Goal: Information Seeking & Learning: Find specific fact

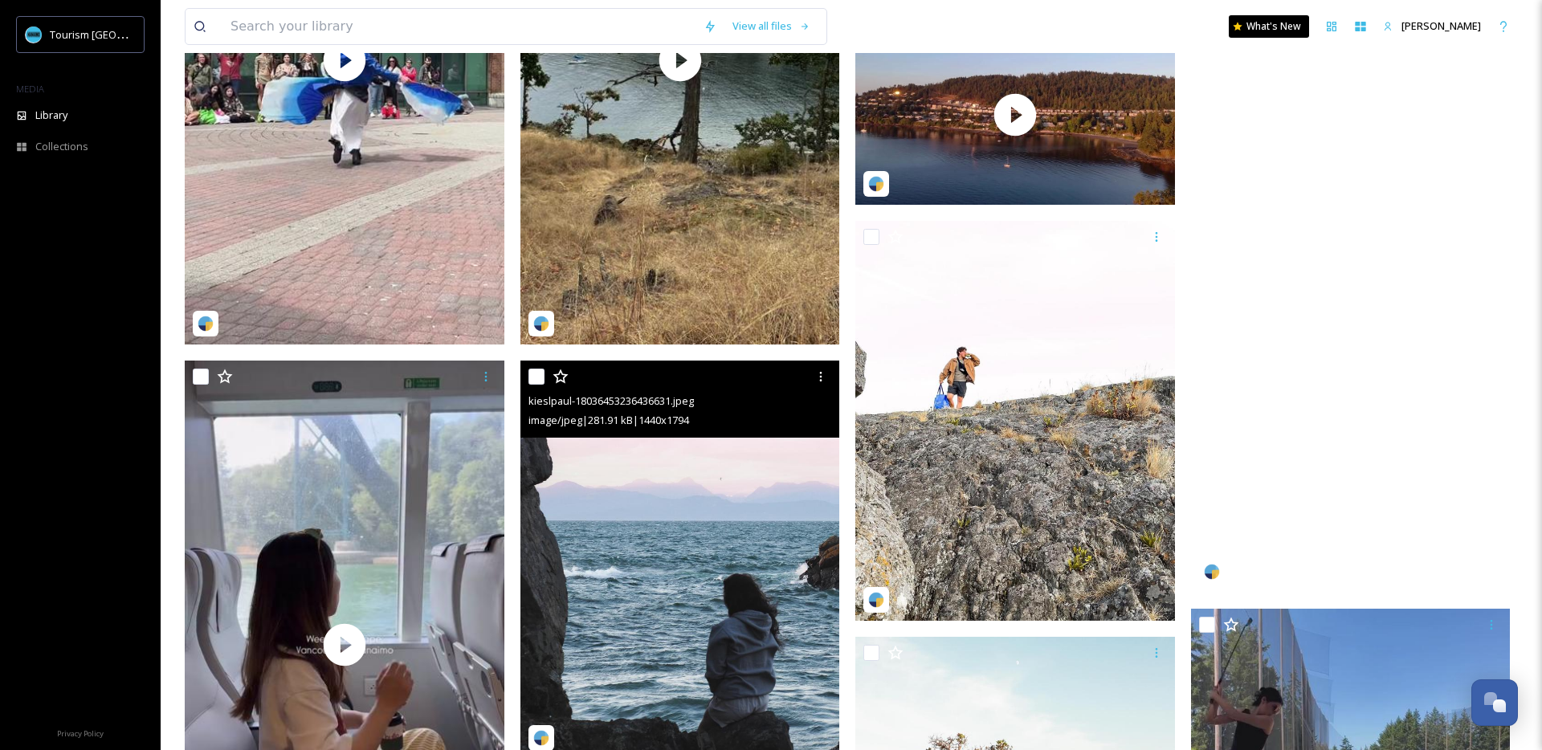
scroll to position [974, 0]
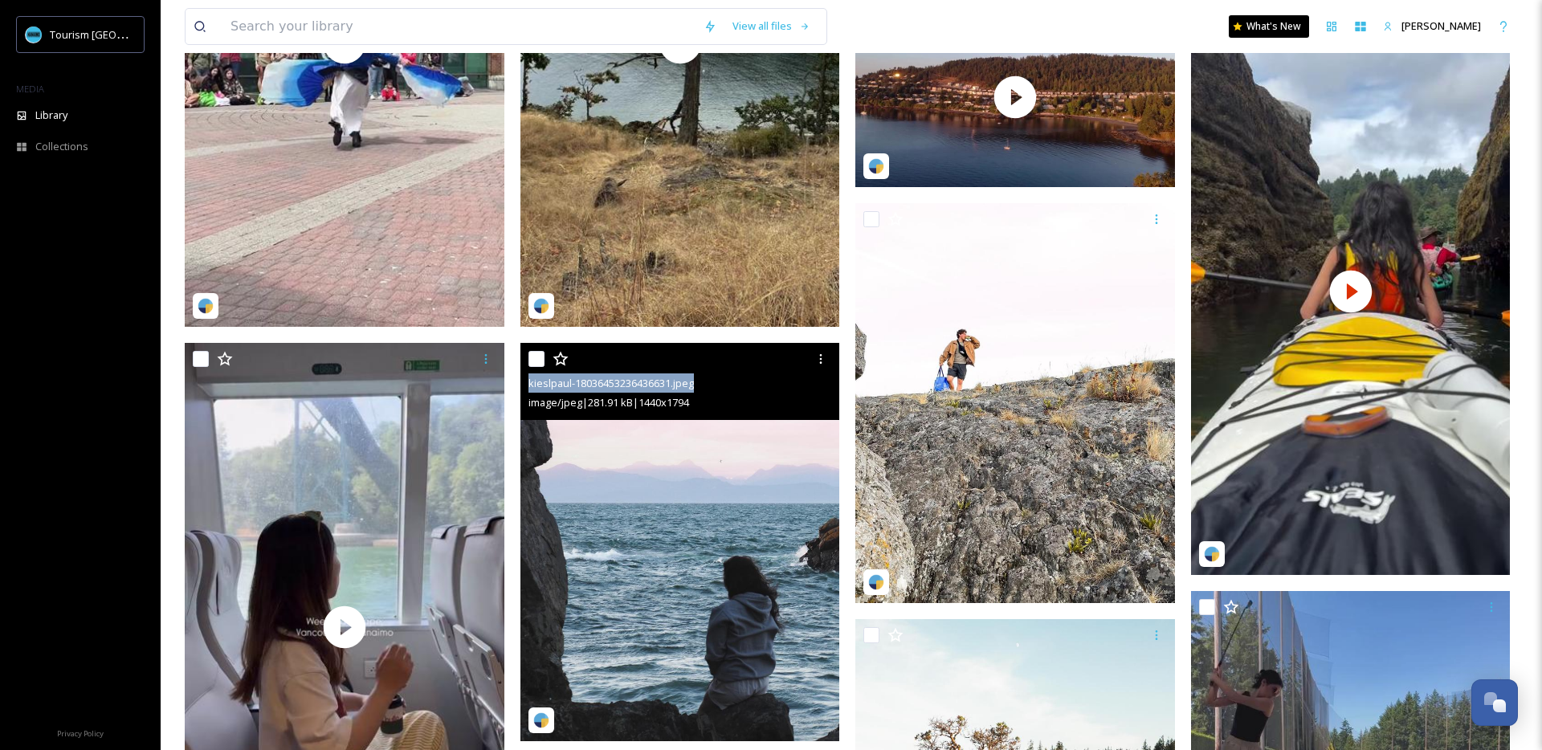
drag, startPoint x: 529, startPoint y: 382, endPoint x: 700, endPoint y: 382, distance: 171.9
click at [700, 382] on div "kieslpaul-18036453236436631.jpeg" at bounding box center [683, 383] width 308 height 19
copy span "kieslpaul-18036453236436631.jpeg"
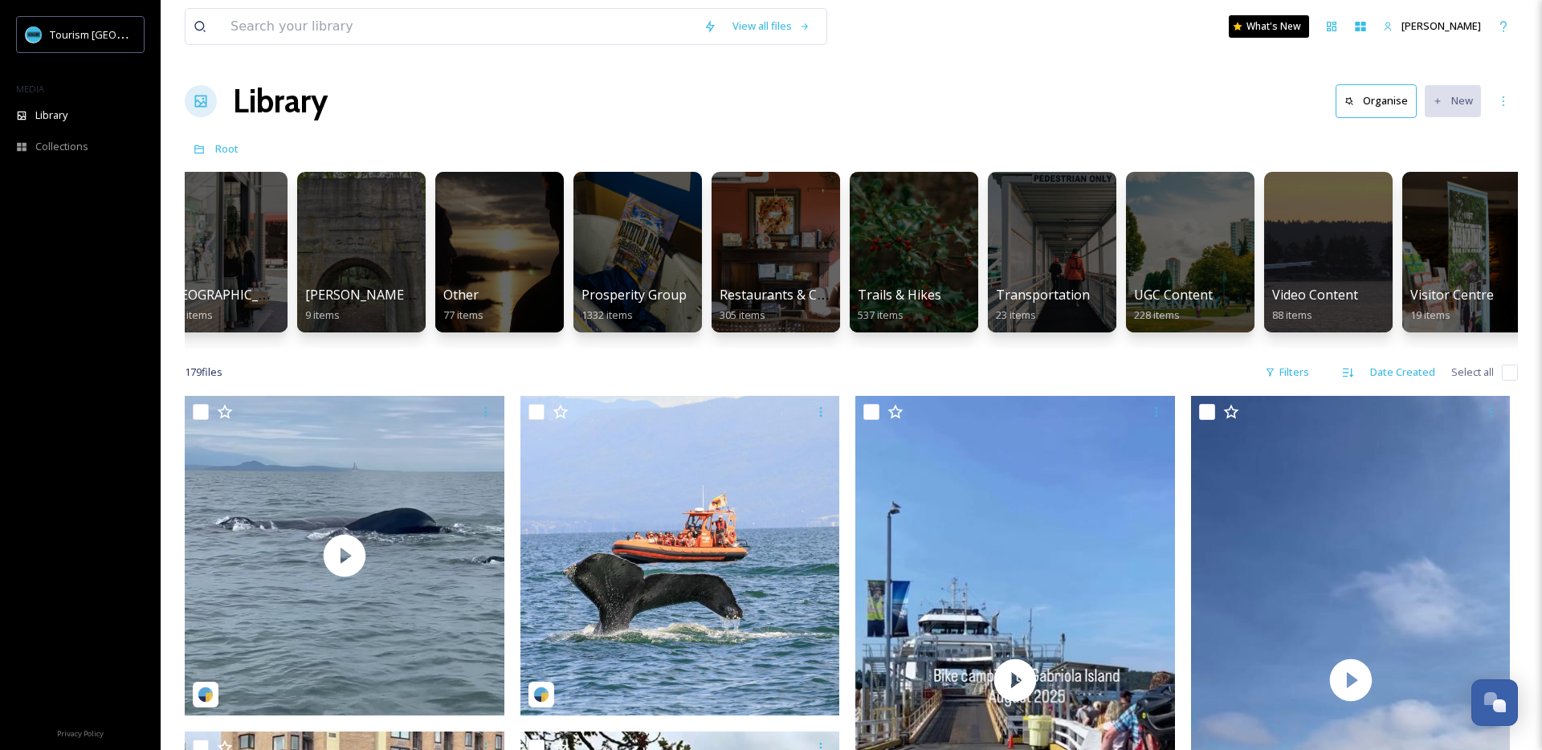
scroll to position [0, 1692]
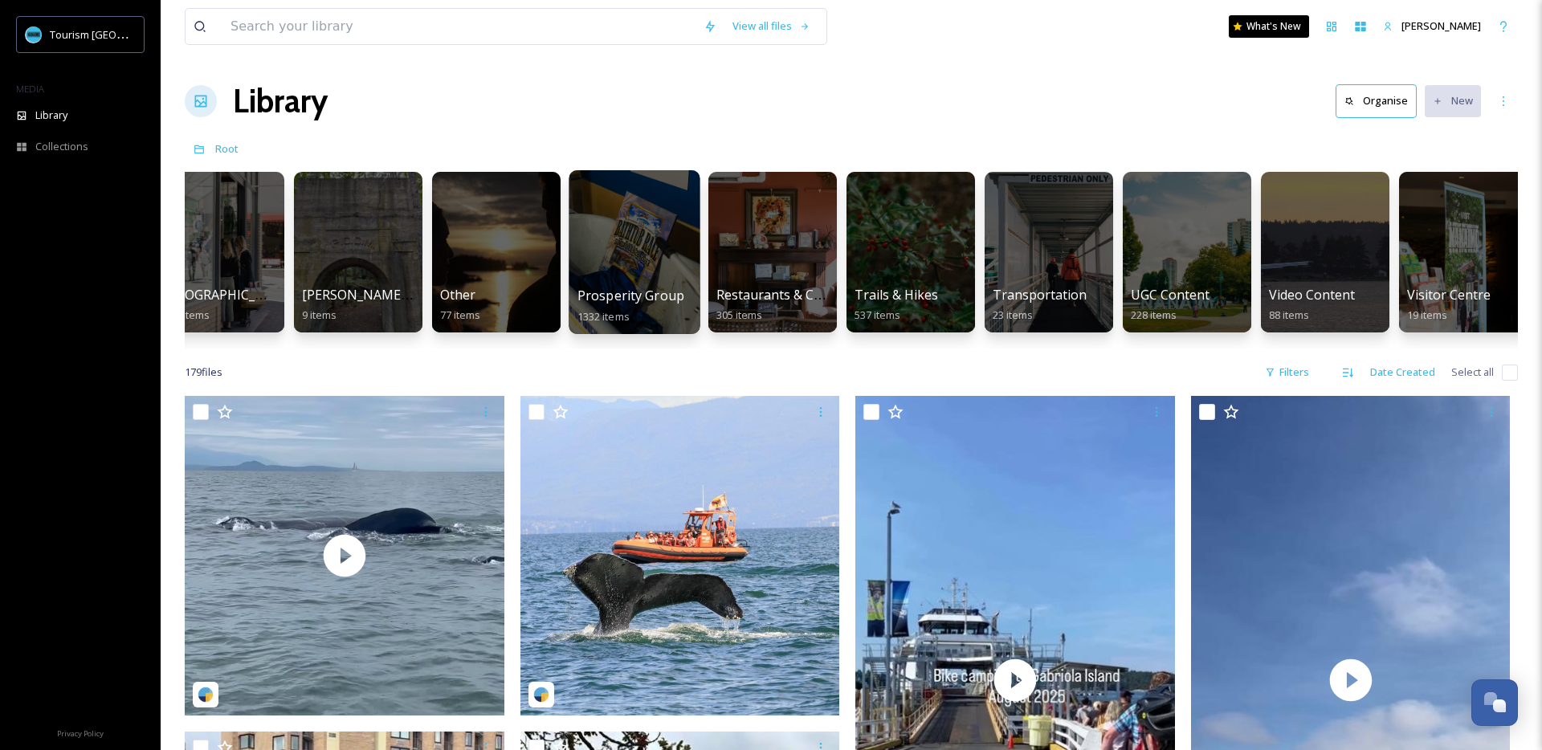
click at [630, 267] on div at bounding box center [634, 252] width 131 height 164
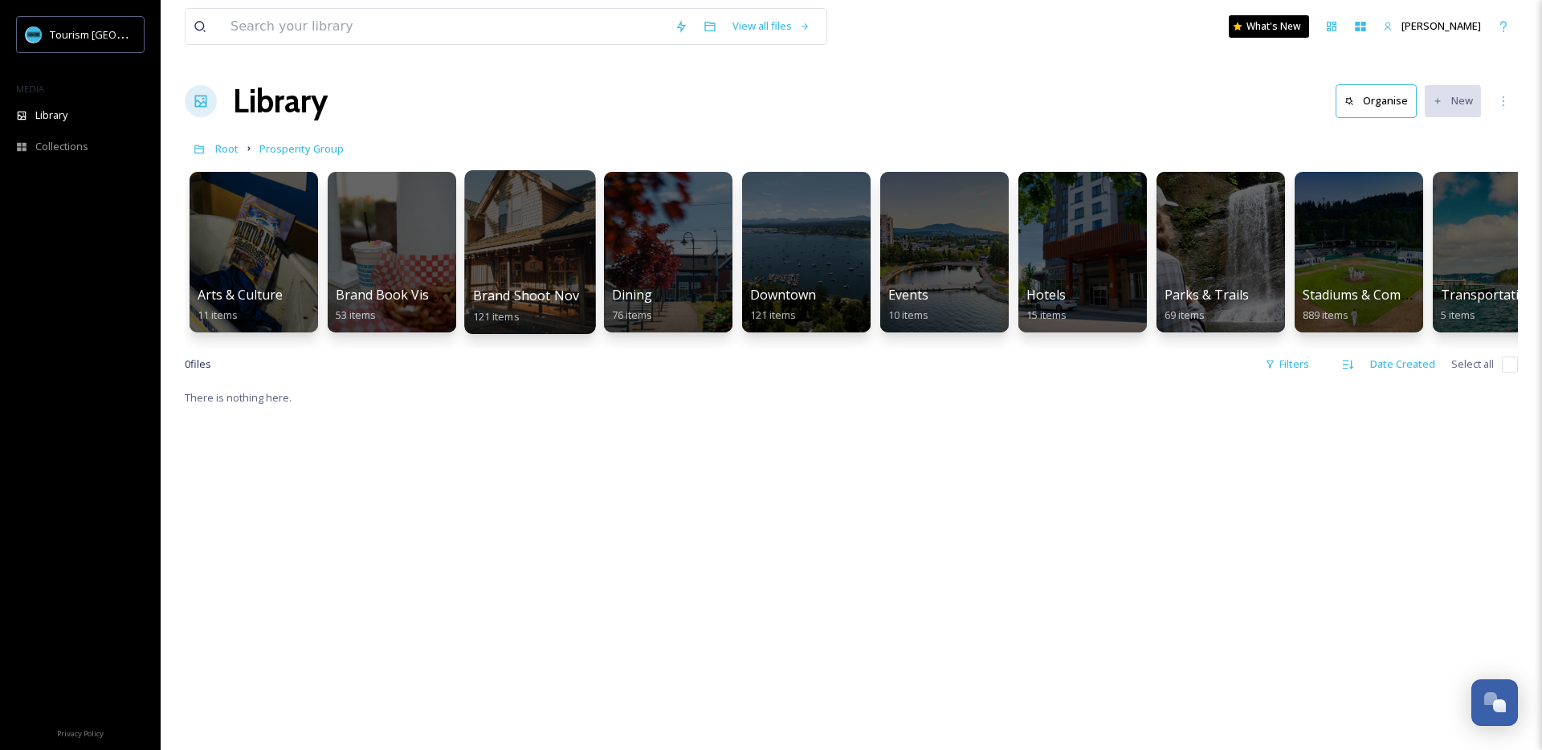
click at [565, 258] on div at bounding box center [529, 252] width 131 height 164
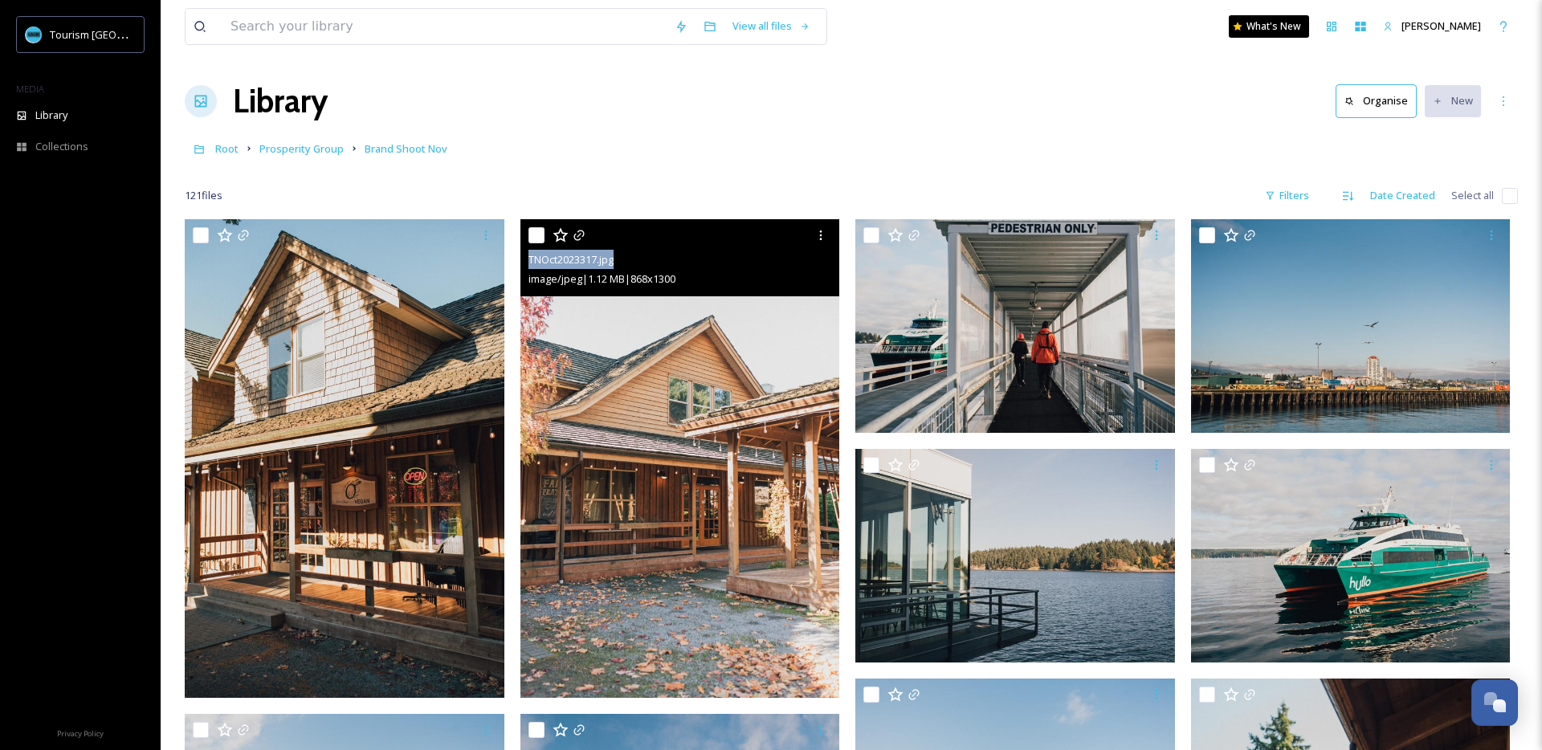
drag, startPoint x: 527, startPoint y: 259, endPoint x: 615, endPoint y: 262, distance: 88.4
click at [614, 262] on span "TNOct2023317.jpg" at bounding box center [571, 259] width 85 height 14
copy span "TNOct2023317.jpg"
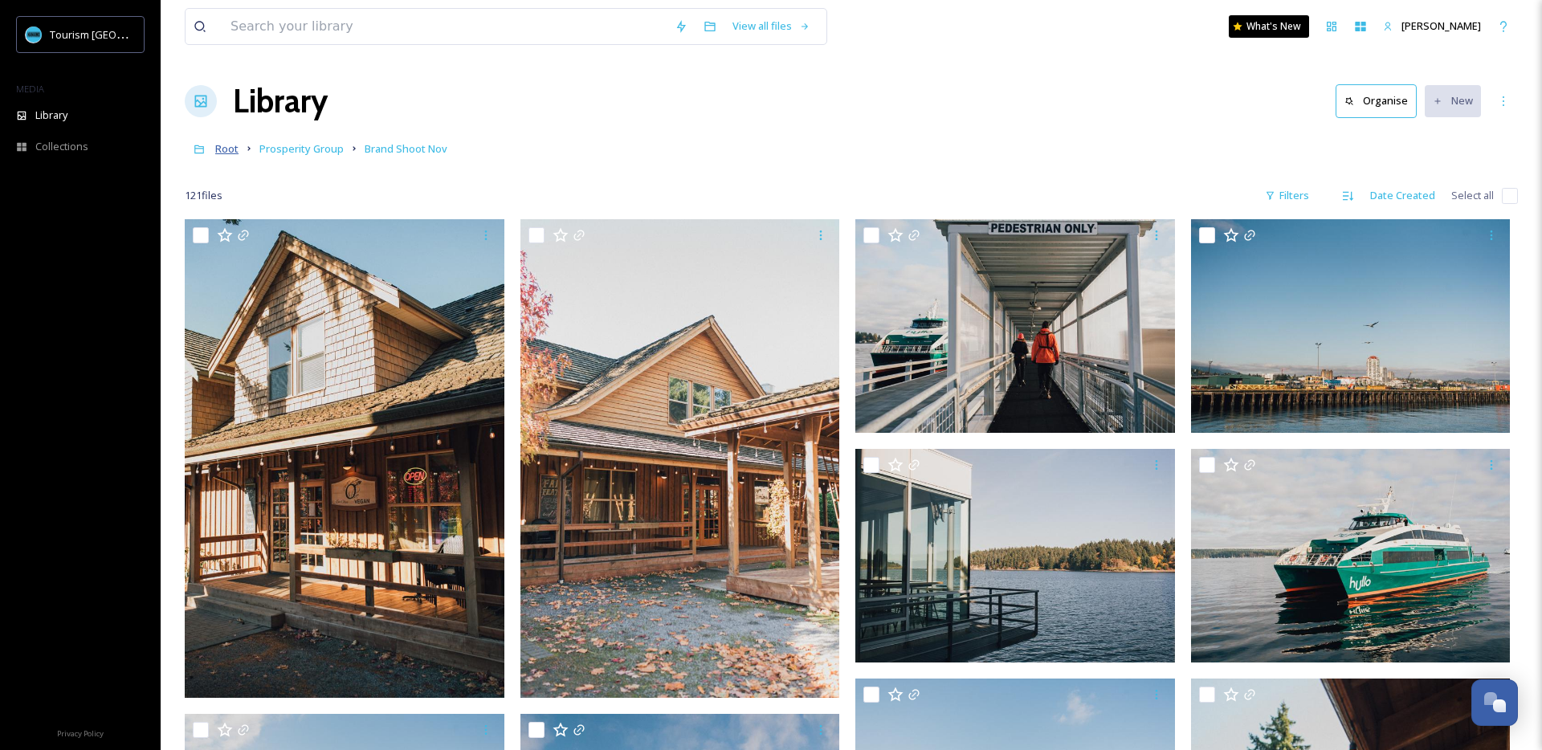
click at [227, 149] on span "Root" at bounding box center [226, 148] width 23 height 14
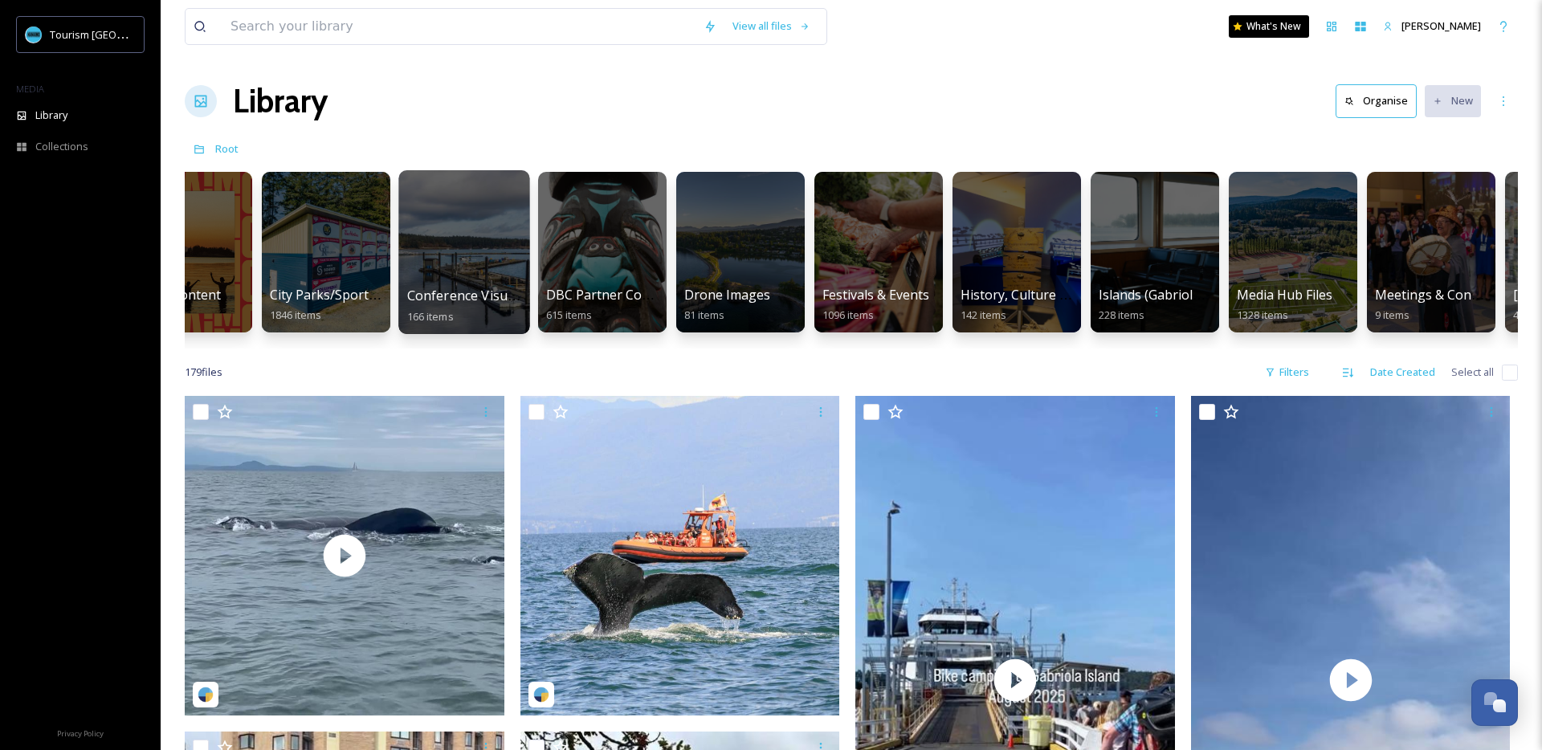
scroll to position [0, 709]
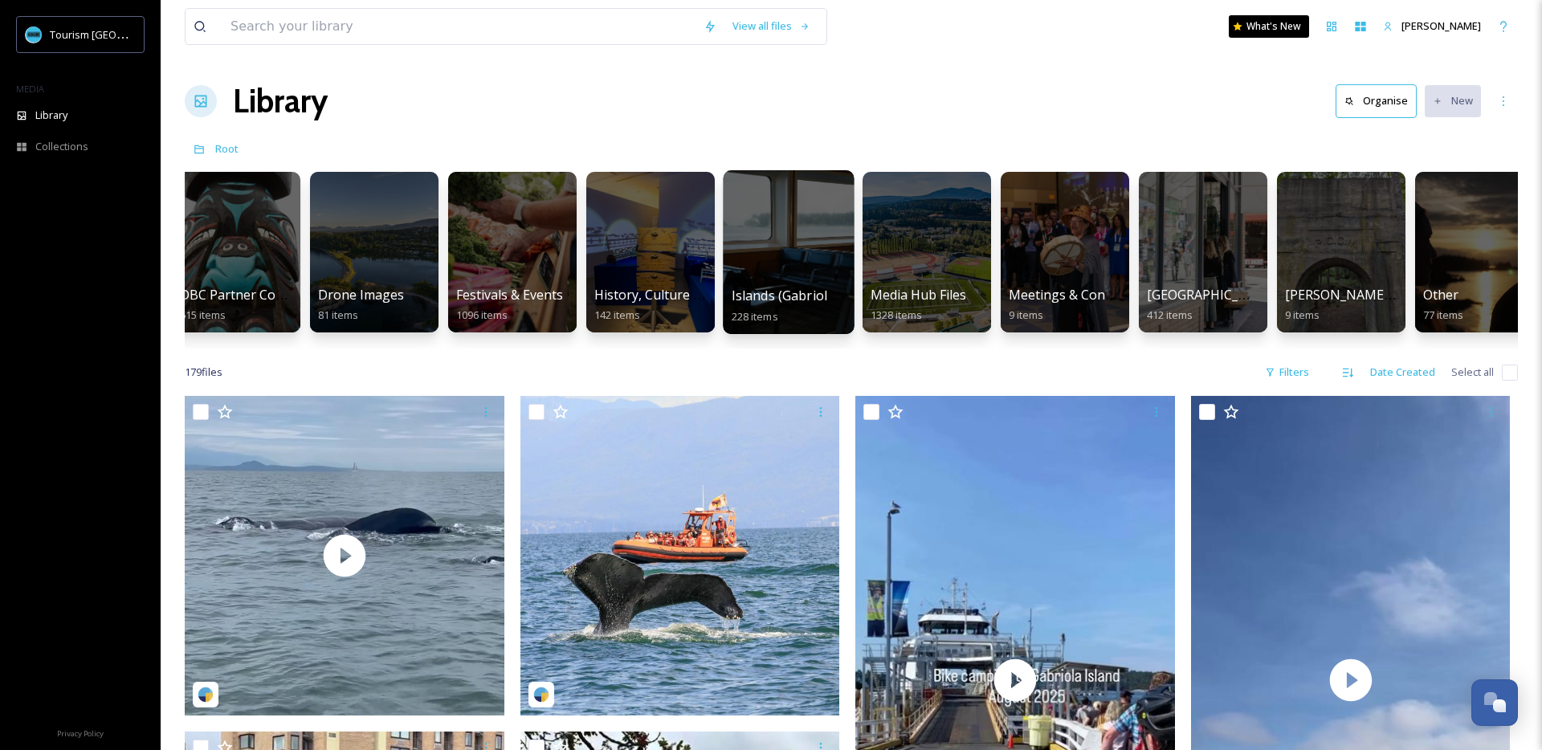
click at [801, 272] on div at bounding box center [788, 252] width 131 height 164
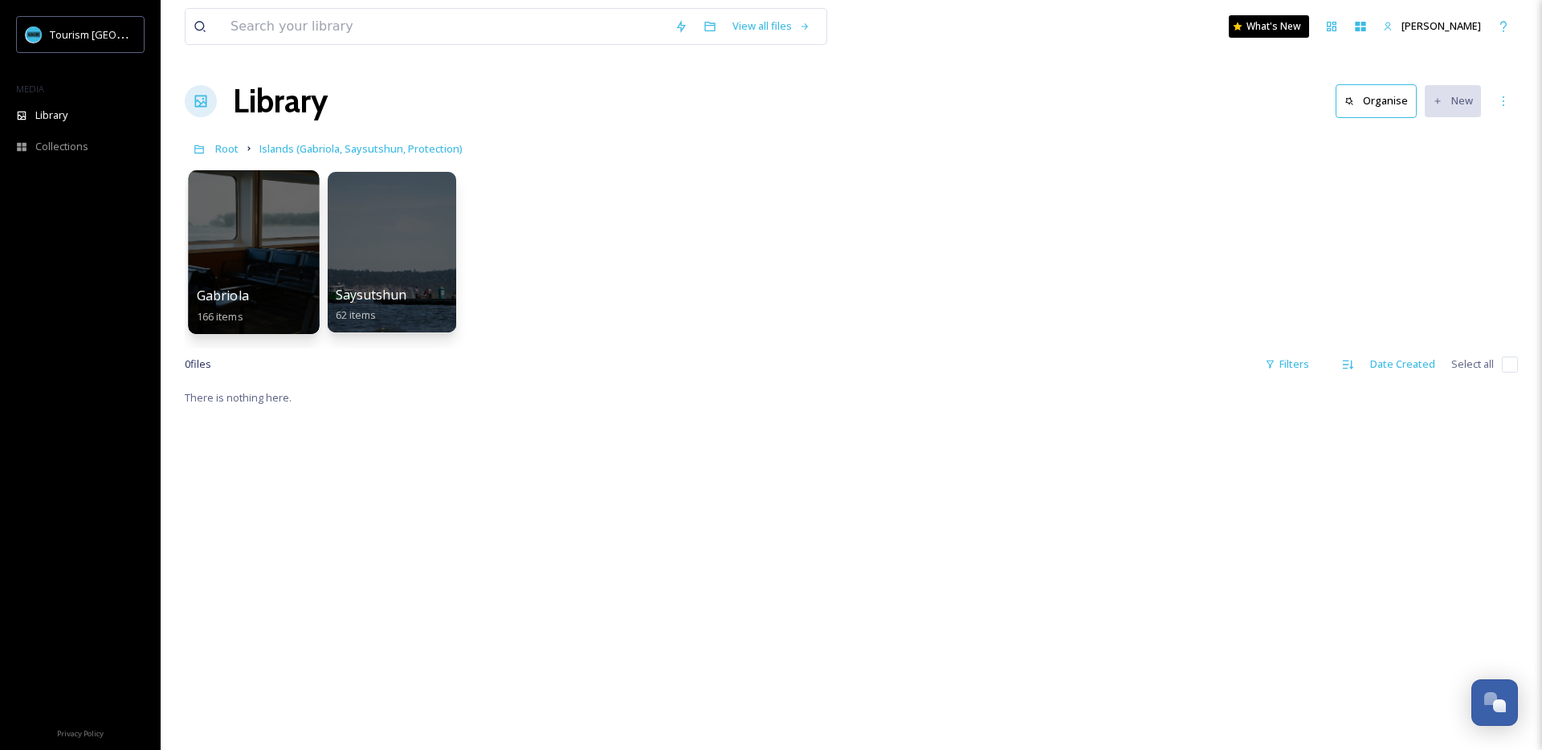
click at [276, 292] on div "Gabriola 166 items" at bounding box center [254, 306] width 115 height 40
click at [274, 242] on div at bounding box center [253, 252] width 131 height 164
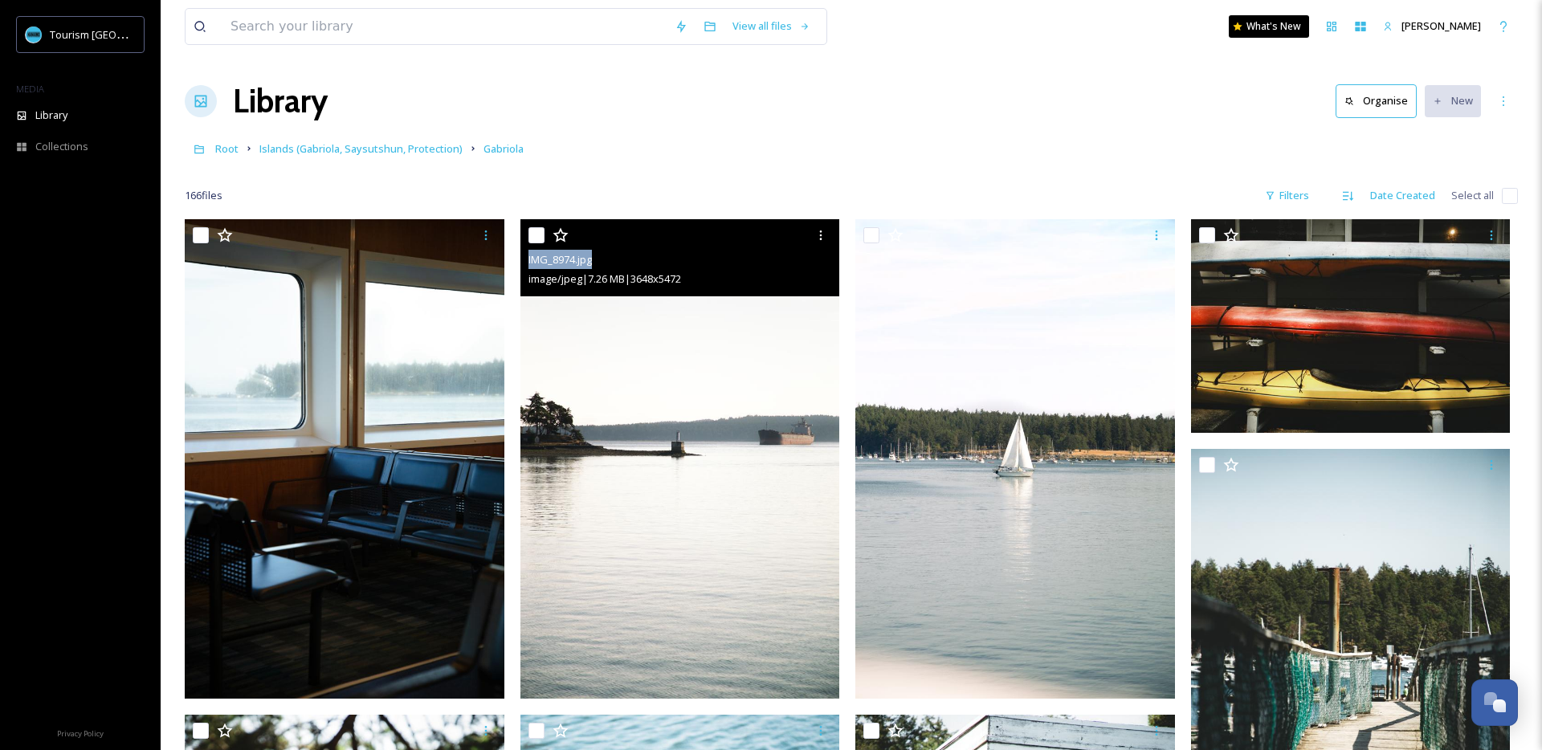
drag, startPoint x: 596, startPoint y: 262, endPoint x: 524, endPoint y: 261, distance: 72.3
click at [524, 261] on div "IMG_8974.jpg image/jpeg | 7.26 MB | 3648 x 5472" at bounding box center [681, 257] width 320 height 77
copy span "IMG_8974.jpg"
click at [762, 510] on img at bounding box center [681, 459] width 320 height 480
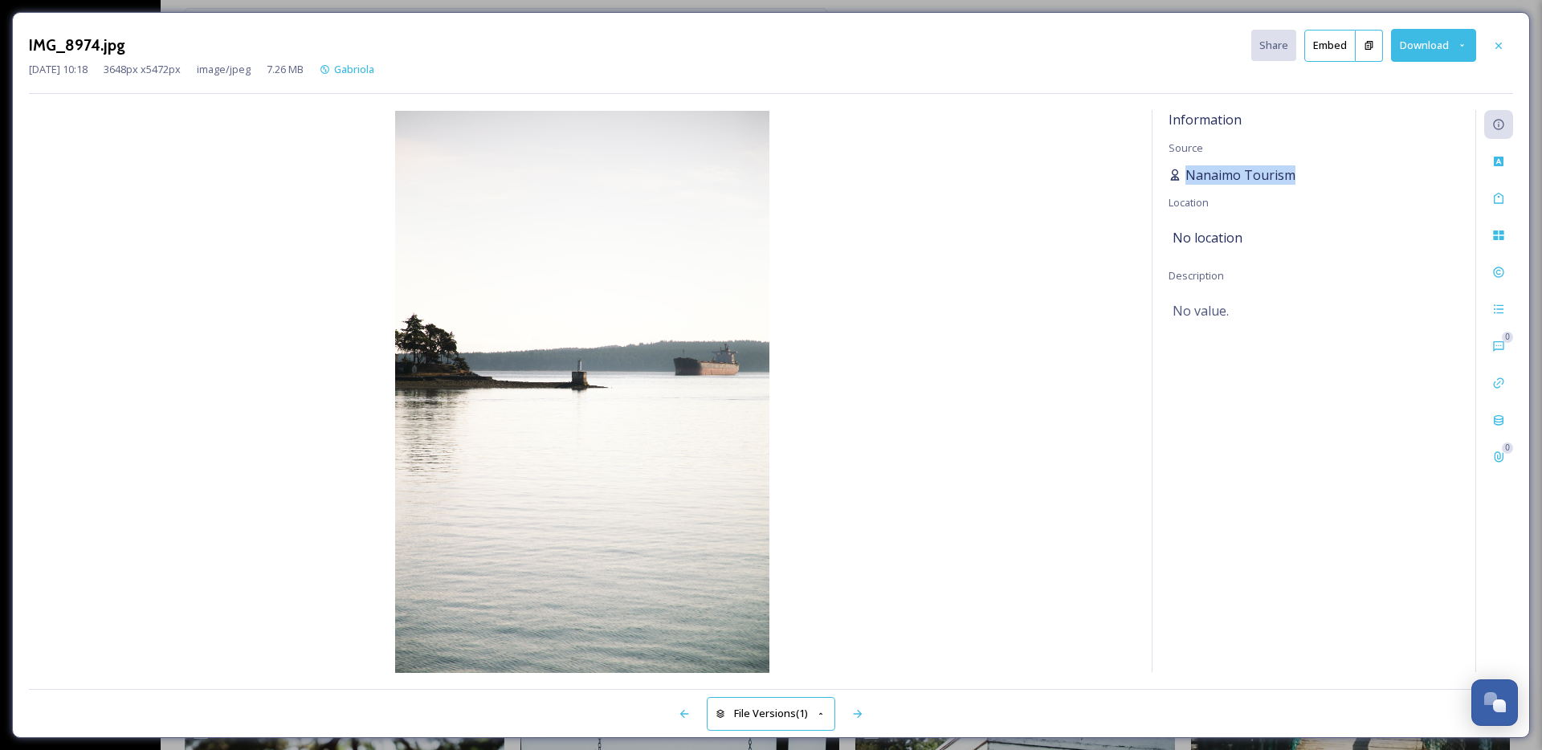
drag, startPoint x: 1321, startPoint y: 182, endPoint x: 1172, endPoint y: 182, distance: 149.4
click at [1172, 182] on div "Nanaimo Tourism" at bounding box center [1314, 174] width 291 height 19
copy span "Nanaimo Tourism"
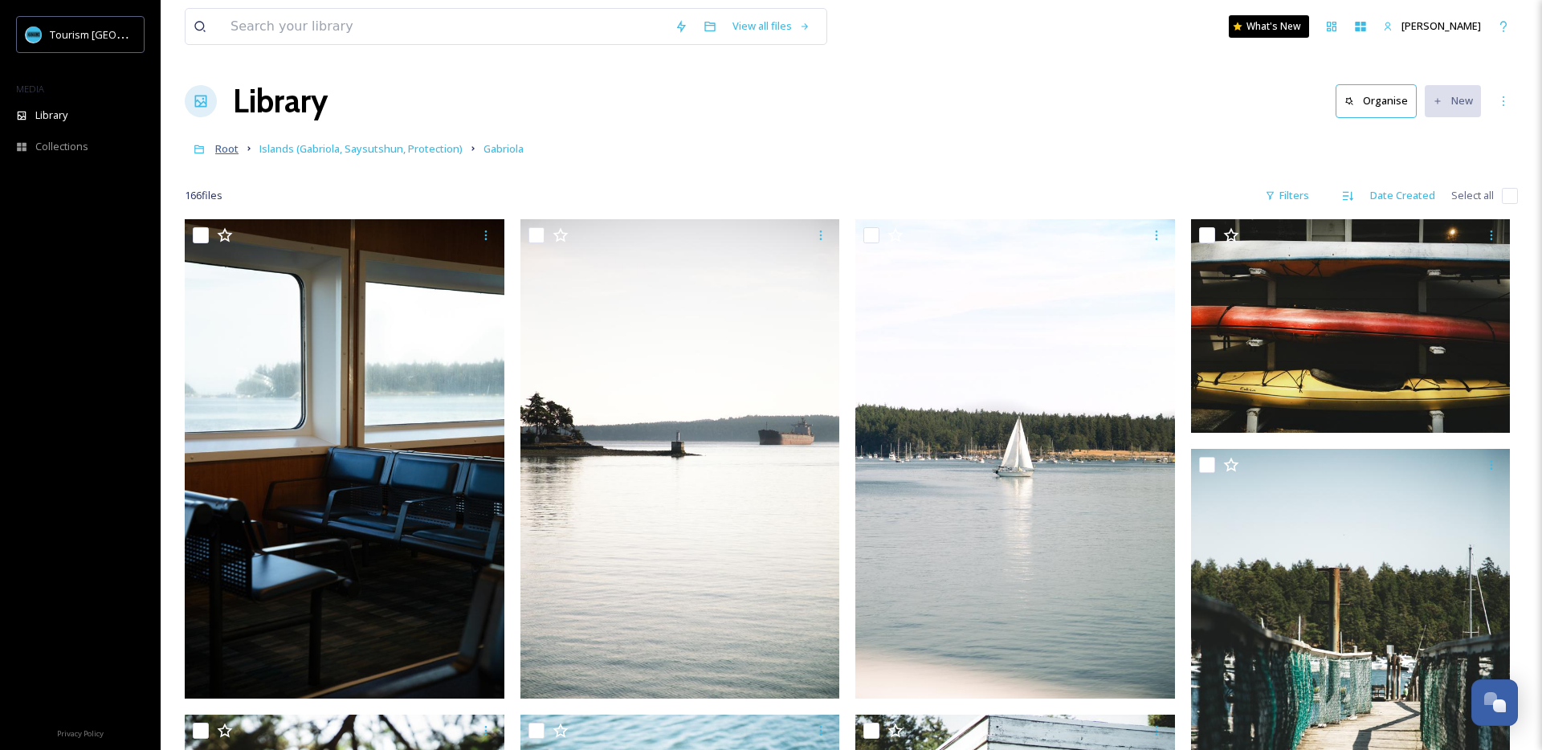
click at [223, 148] on span "Root" at bounding box center [226, 148] width 23 height 14
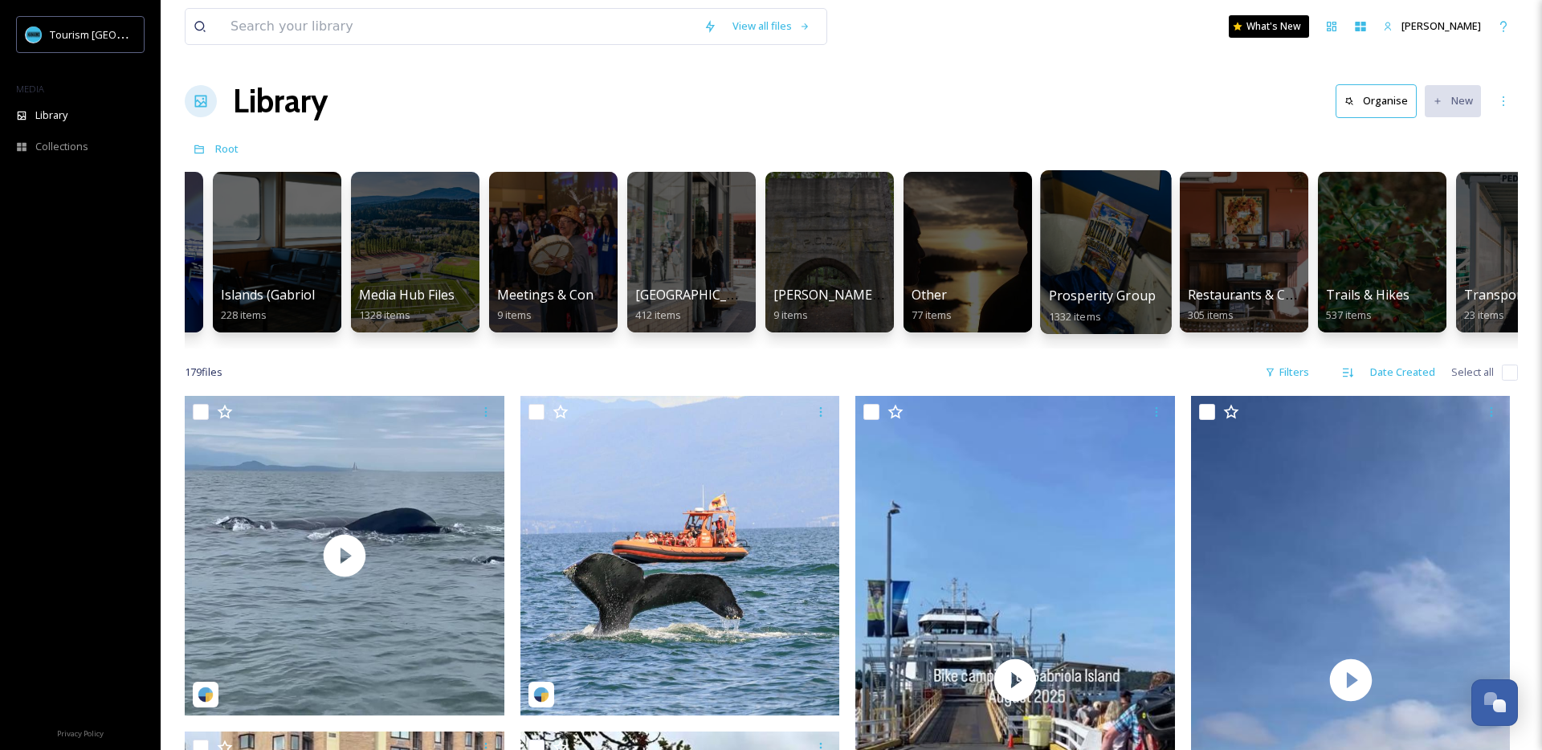
scroll to position [0, 1231]
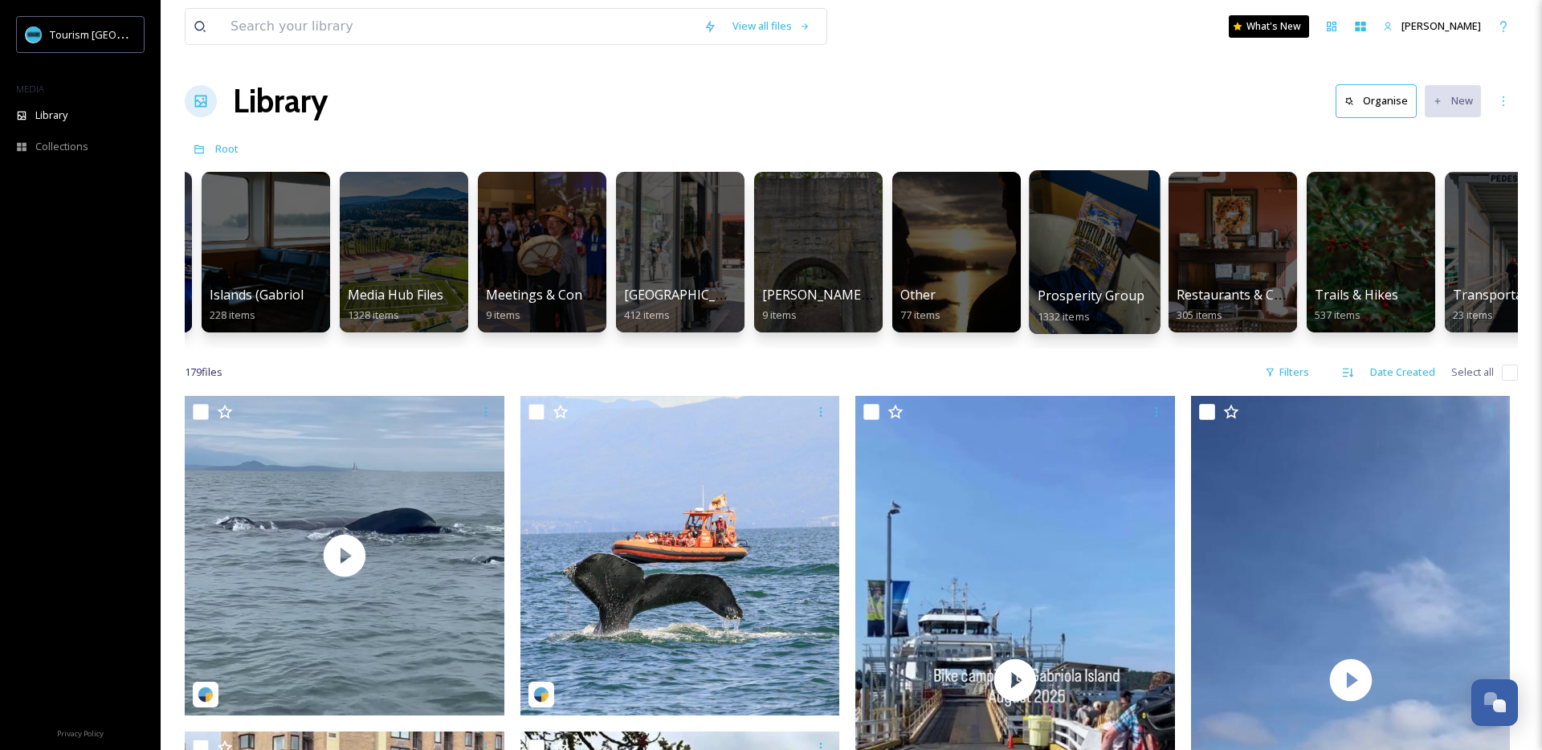
click at [1081, 240] on div at bounding box center [1094, 252] width 131 height 164
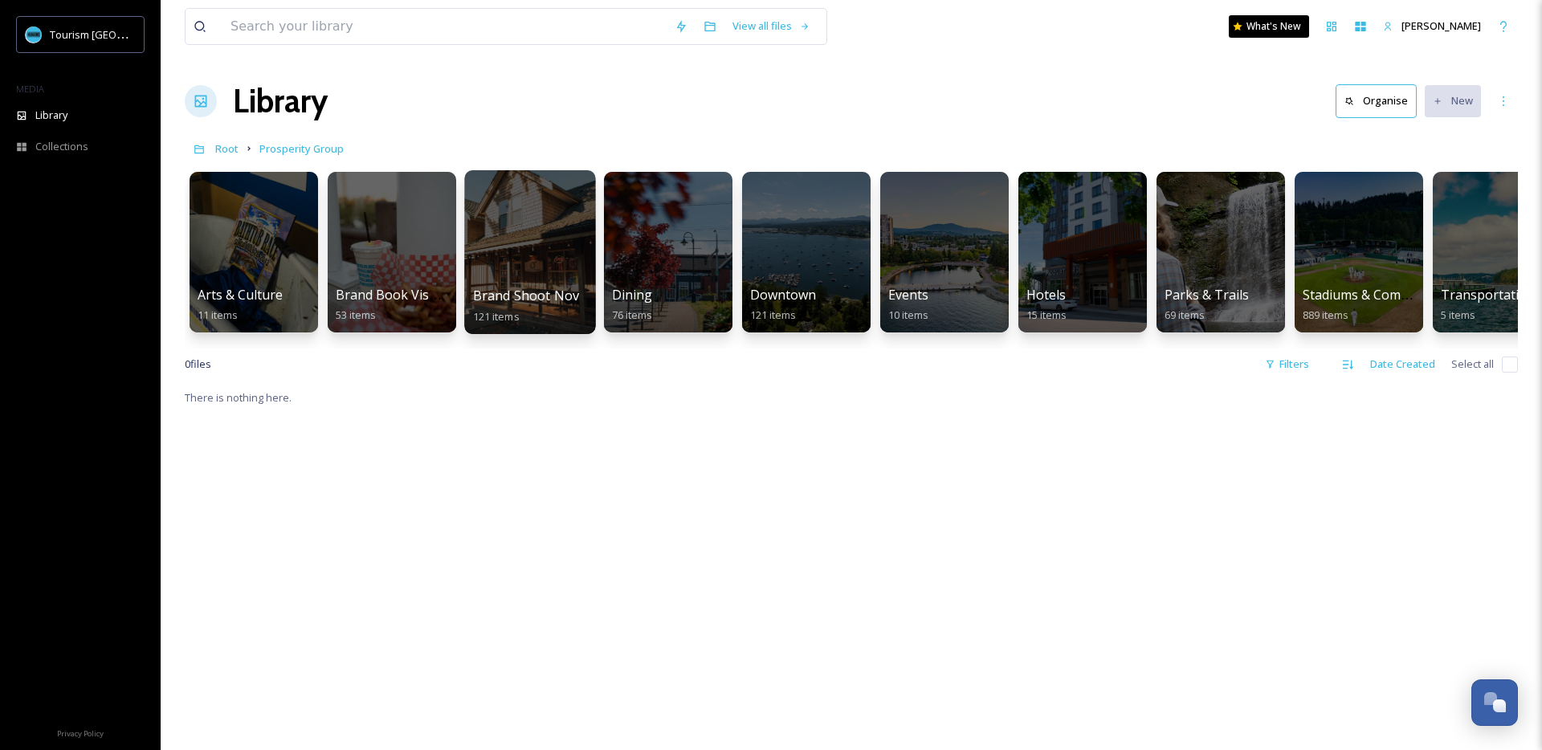
click at [564, 303] on span "Brand Shoot Nov" at bounding box center [526, 296] width 107 height 18
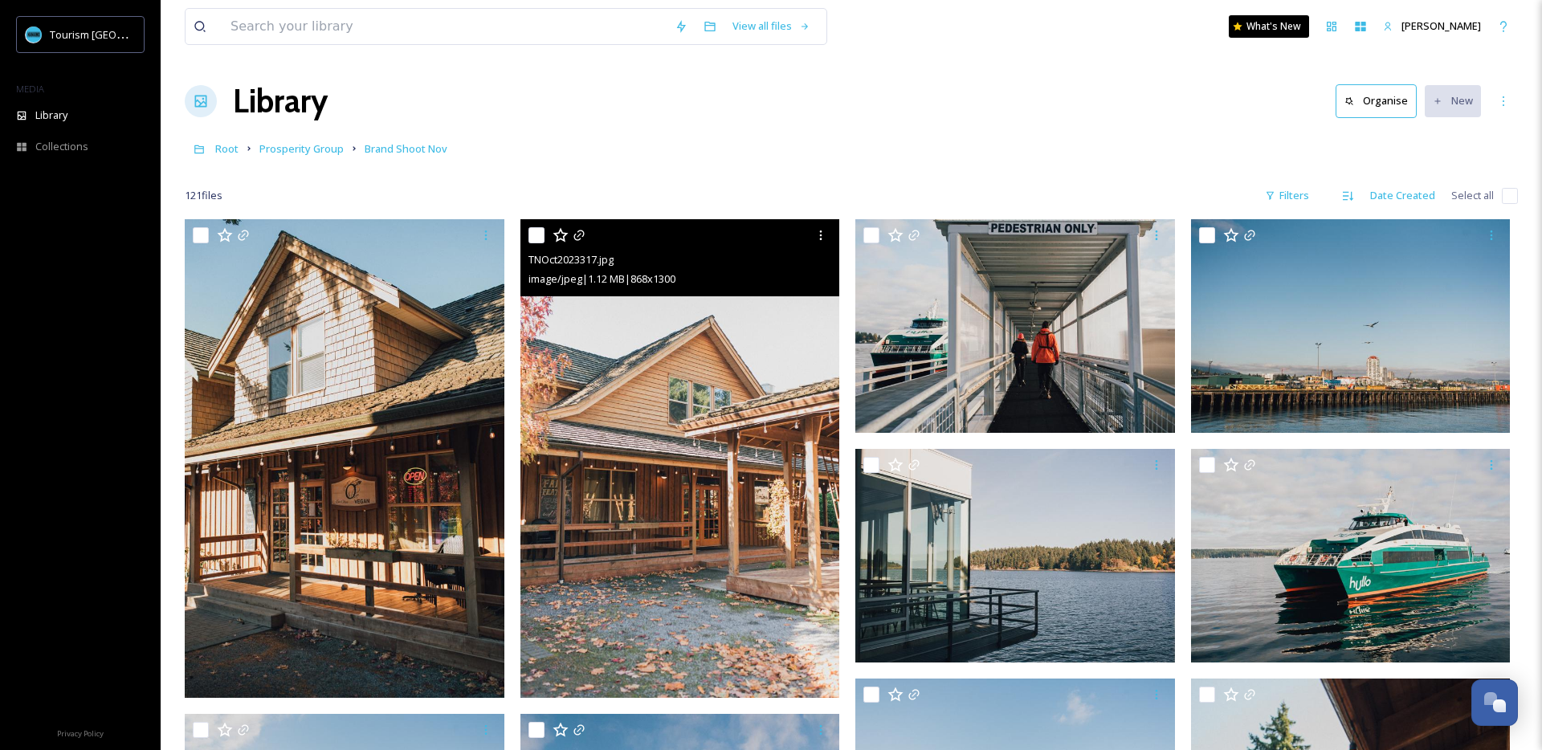
click at [628, 297] on img at bounding box center [681, 458] width 320 height 479
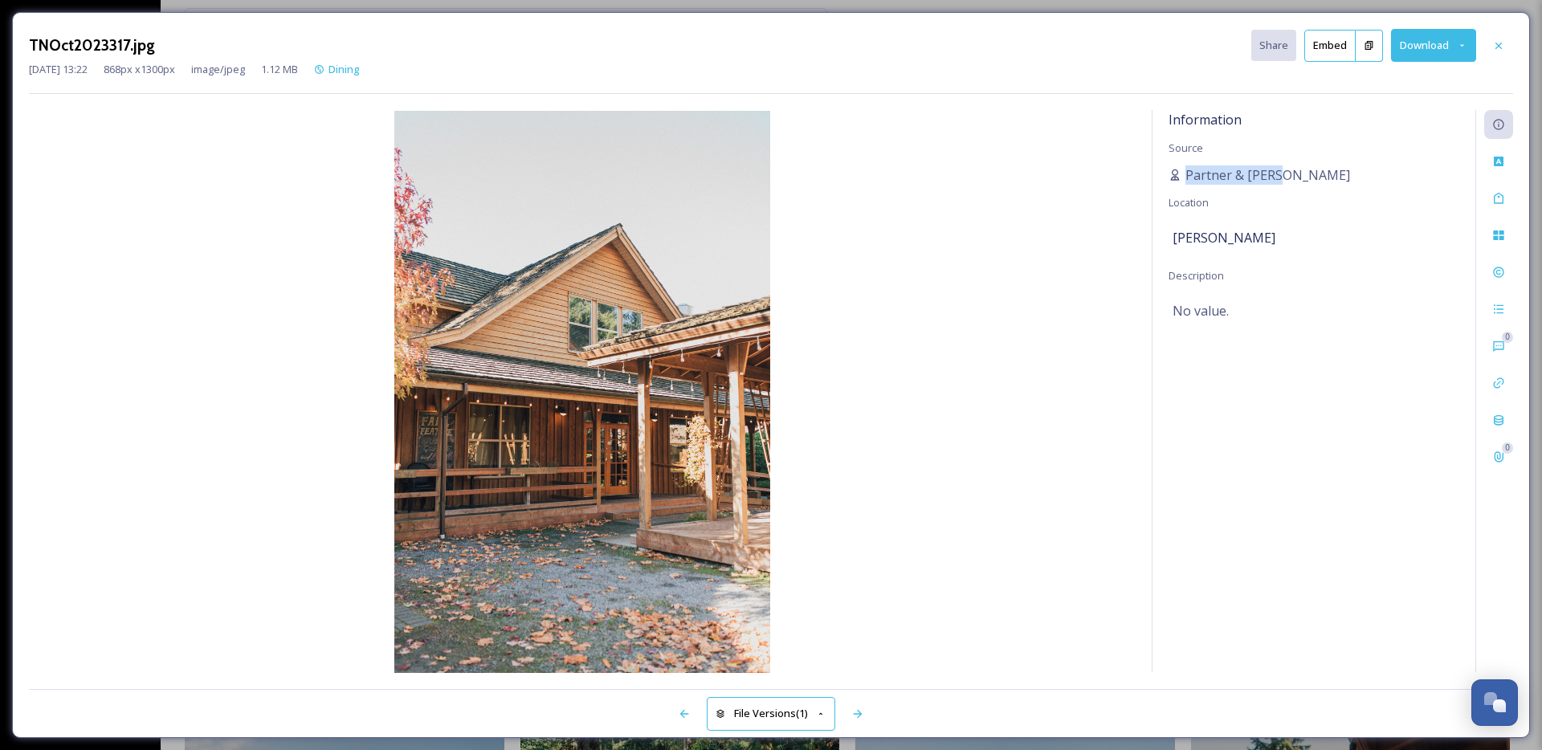
drag, startPoint x: 1302, startPoint y: 174, endPoint x: 1165, endPoint y: 174, distance: 137.4
click at [1165, 174] on div "Information Source Partner & [PERSON_NAME] Location Eve Olive Description No va…" at bounding box center [1314, 391] width 323 height 562
copy span "Partner & [PERSON_NAME]"
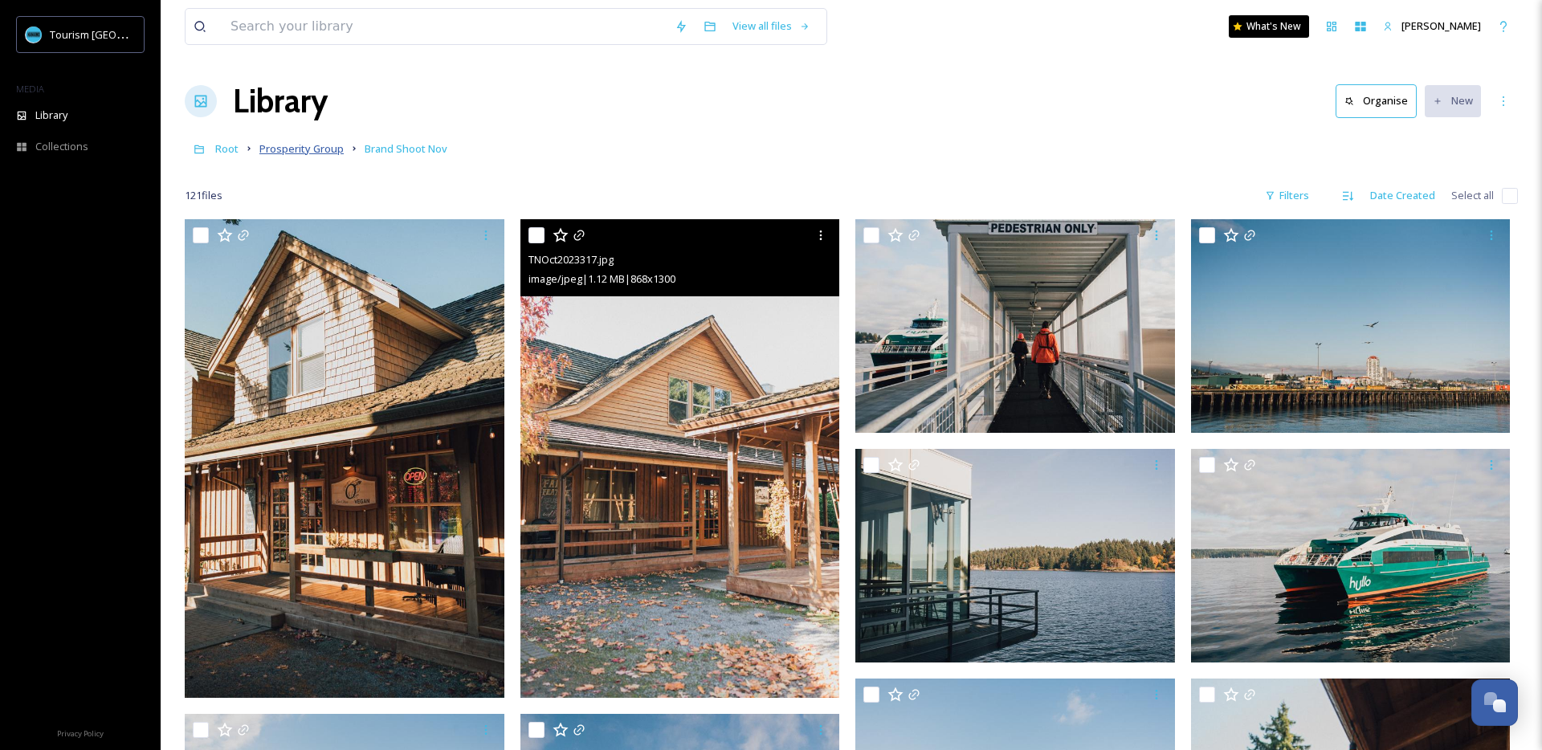
click at [316, 149] on span "Prosperity Group" at bounding box center [301, 148] width 84 height 14
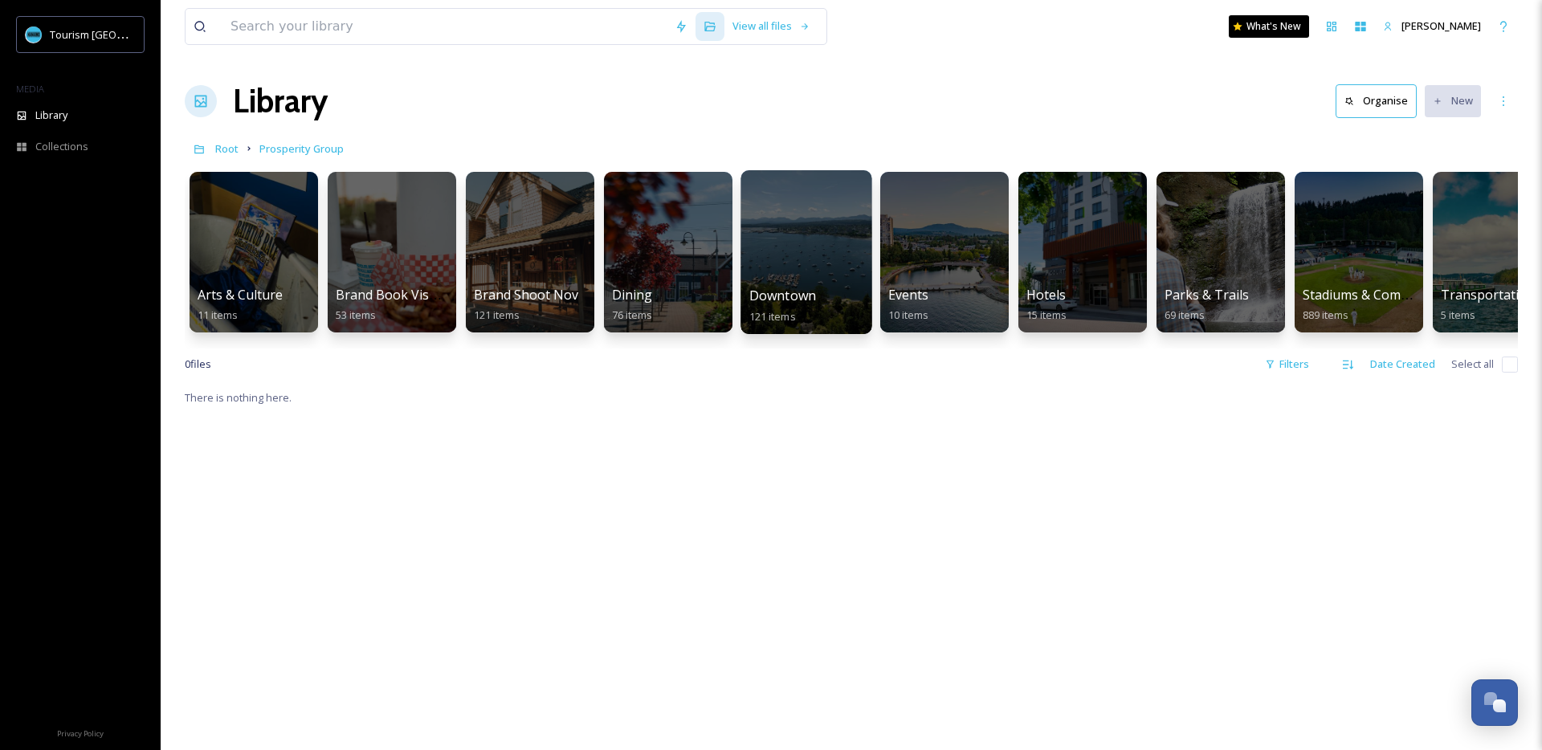
click at [812, 265] on div at bounding box center [806, 252] width 131 height 164
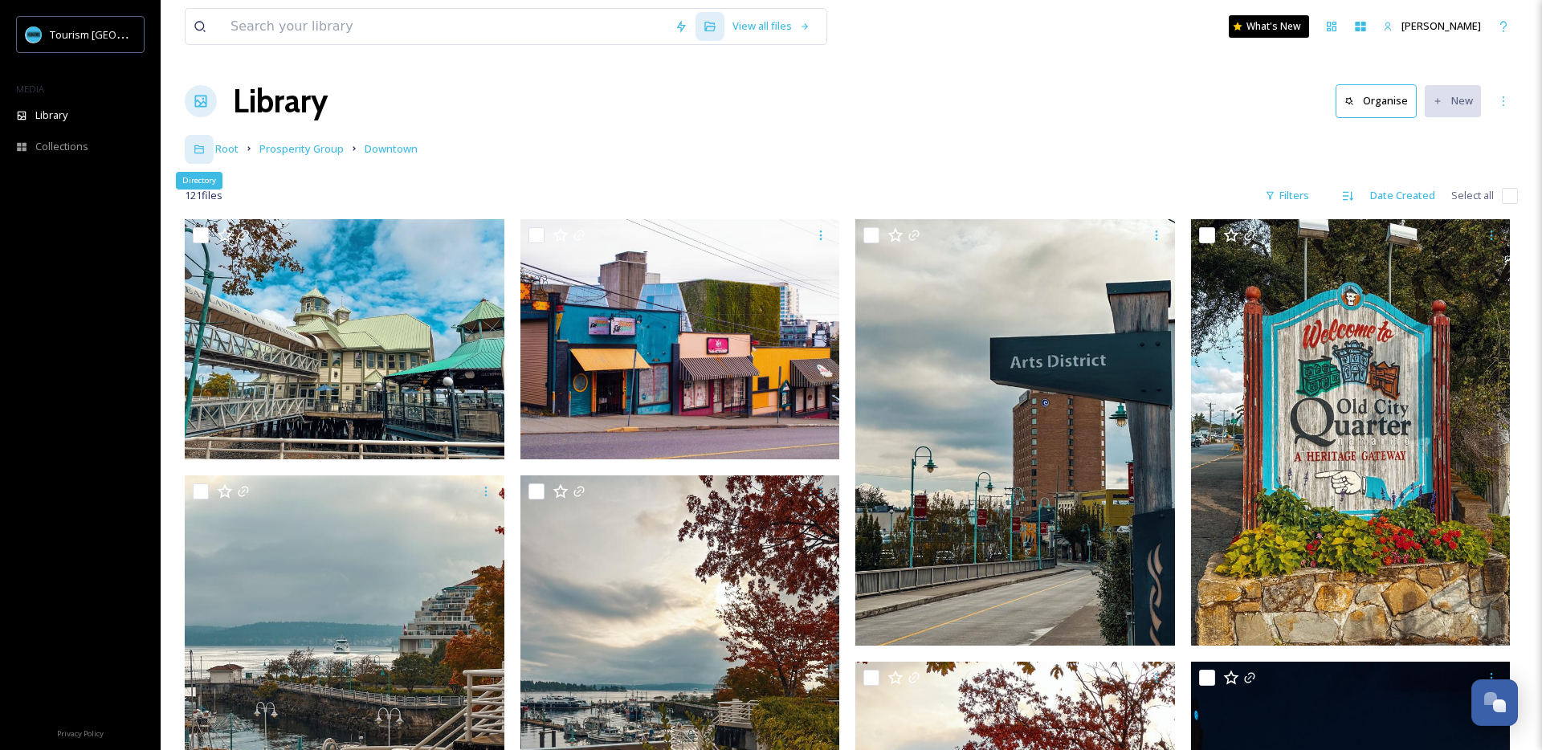
click at [196, 142] on div "Directory" at bounding box center [199, 149] width 29 height 29
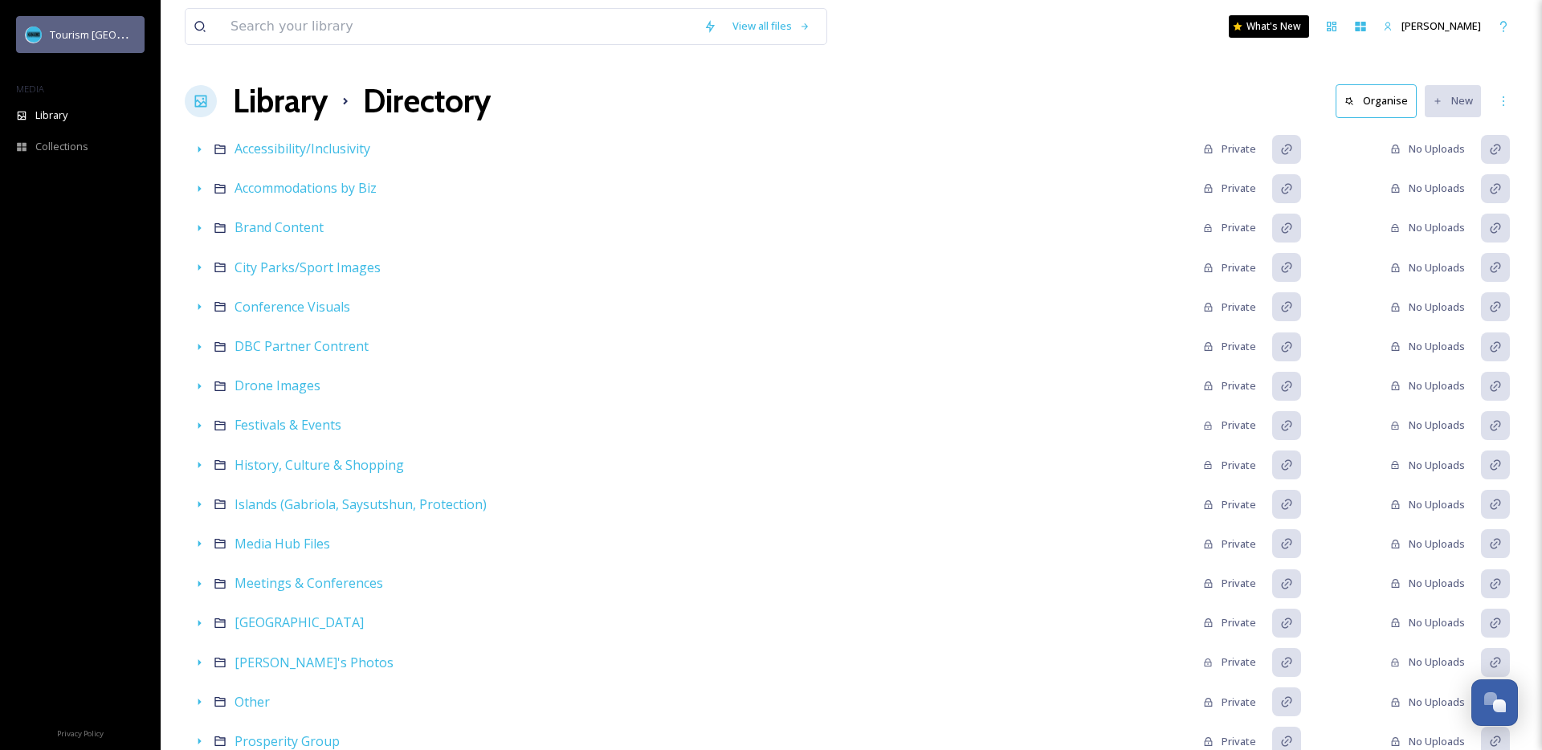
click at [79, 38] on span "Tourism [GEOGRAPHIC_DATA]" at bounding box center [122, 34] width 144 height 15
